Goal: Complete application form

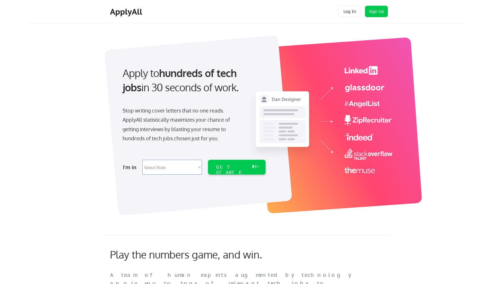
click at [164, 168] on select "Select Role Software Engineering Product Management Customer Success Sales UI/U…" at bounding box center [172, 167] width 60 height 15
select select ""product""
click at [142, 160] on select "Select Role Software Engineering Product Management Customer Success Sales UI/U…" at bounding box center [172, 167] width 60 height 15
select select ""product""
click at [240, 172] on div "GET STARTED" at bounding box center [231, 167] width 36 height 15
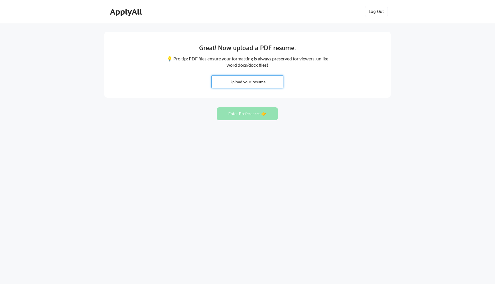
click at [256, 84] on input "file" at bounding box center [247, 82] width 71 height 12
type input "C:\fakepath\Raj_Staff PM.pdf"
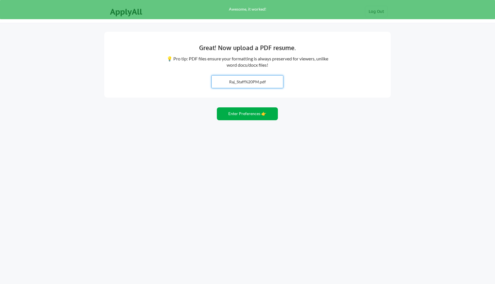
click at [251, 115] on button "Enter Preferences 👉" at bounding box center [247, 113] width 61 height 13
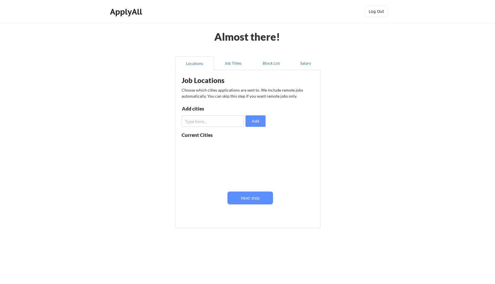
click at [207, 122] on input "input" at bounding box center [213, 120] width 62 height 11
click at [252, 123] on button "Add" at bounding box center [256, 120] width 20 height 11
click at [221, 121] on input "input" at bounding box center [213, 120] width 62 height 11
type input "berlin"
click at [256, 122] on button "Add" at bounding box center [256, 120] width 20 height 11
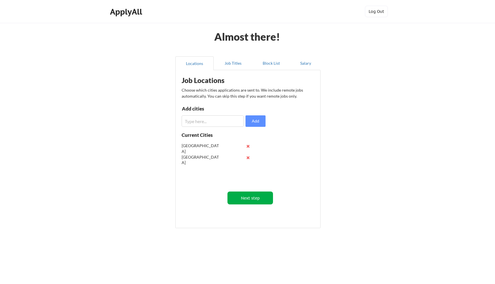
click at [252, 199] on button "Next step" at bounding box center [251, 198] width 46 height 13
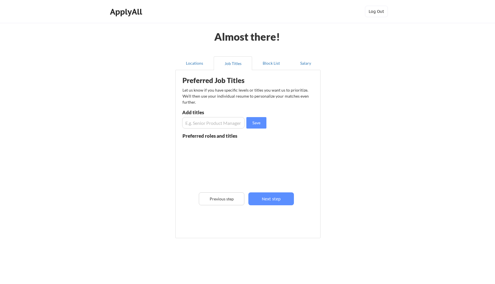
click at [203, 124] on input "input" at bounding box center [213, 122] width 62 height 11
type input "Senior Product Manager"
click at [257, 127] on button "Save" at bounding box center [256, 122] width 20 height 11
click at [214, 124] on input "input" at bounding box center [213, 122] width 62 height 11
type input "Staff product manager"
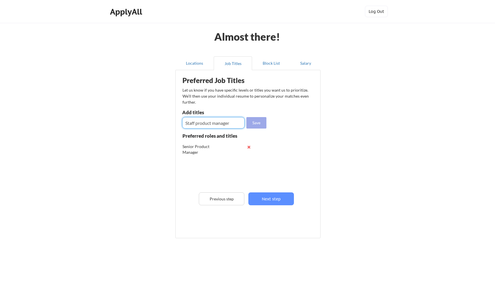
click at [259, 121] on button "Save" at bounding box center [256, 122] width 20 height 11
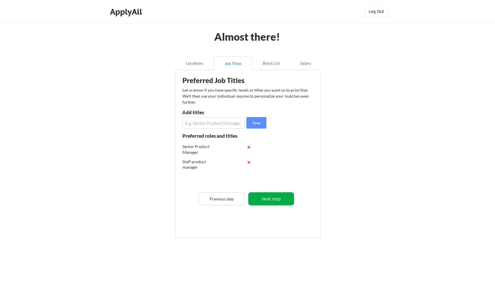
click at [270, 200] on button "Next step" at bounding box center [271, 199] width 46 height 13
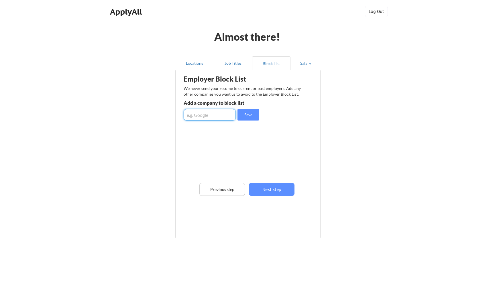
click at [223, 119] on input "input" at bounding box center [210, 114] width 52 height 11
type input "Sensehq"
click at [250, 116] on button "Save" at bounding box center [248, 114] width 21 height 11
click at [279, 184] on button "Next step" at bounding box center [272, 189] width 46 height 13
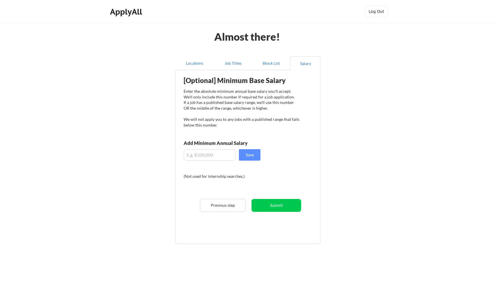
click at [217, 156] on input "input" at bounding box center [210, 154] width 52 height 11
type input "$90,000"
click at [252, 154] on button "Save" at bounding box center [249, 154] width 21 height 11
click at [272, 210] on button "Submit" at bounding box center [277, 205] width 50 height 13
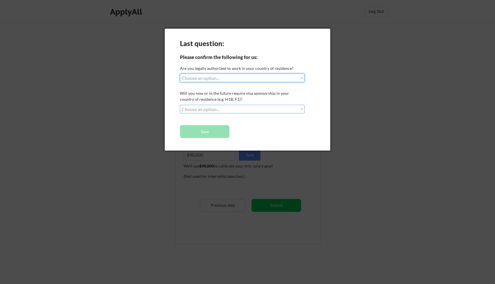
click at [236, 78] on select "Choose an option... Yes, I am a US Citizen Yes, I am a Canadian Citizen Yes, I …" at bounding box center [242, 78] width 125 height 9
select select ""no__i_am_not__yet__authorized""
click at [180, 74] on select "Choose an option... Yes, I am a US Citizen Yes, I am a Canadian Citizen Yes, I …" at bounding box center [242, 78] width 125 height 9
click at [232, 109] on select "Choose an option... No, I will not need sponsorship Yes, I will need sponsorship" at bounding box center [242, 109] width 125 height 9
select select ""yes__i_will_need_sponsorship""
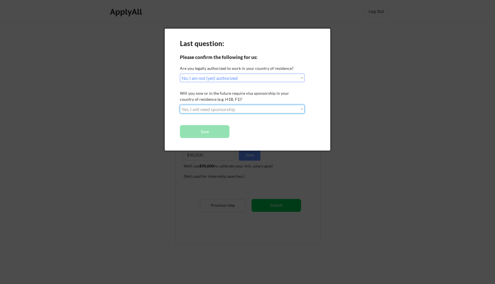
click at [180, 105] on select "Choose an option... No, I will not need sponsorship Yes, I will need sponsorship" at bounding box center [242, 109] width 125 height 9
click at [221, 133] on button "Save" at bounding box center [205, 131] width 50 height 13
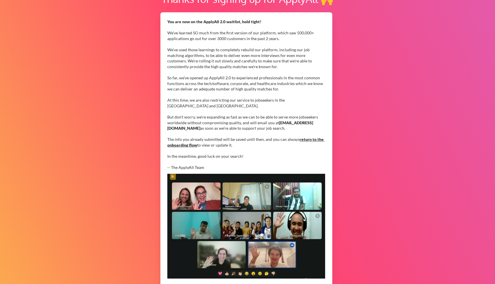
scroll to position [88, 0]
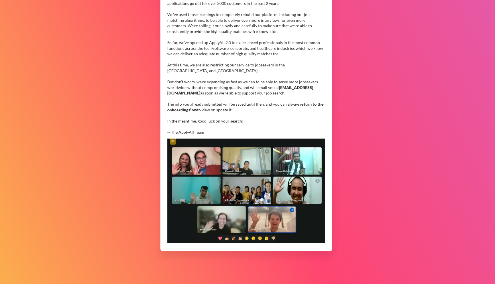
click at [184, 111] on link "return to the onboarding flow" at bounding box center [245, 107] width 157 height 11
